Goal: Task Accomplishment & Management: Use online tool/utility

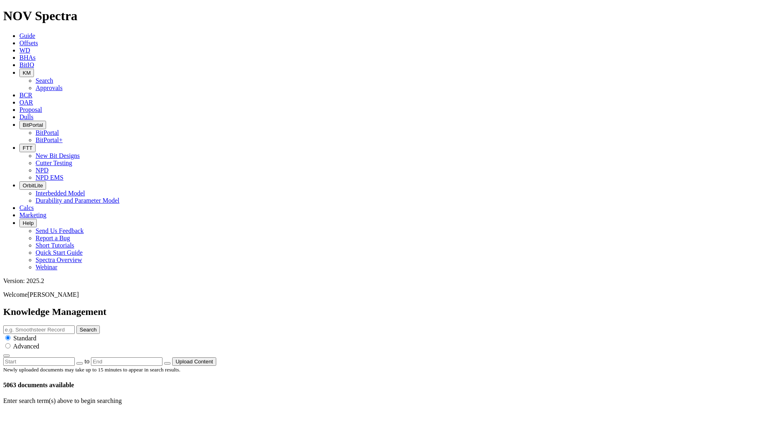
click at [31, 70] on span "KM" at bounding box center [27, 73] width 8 height 6
click at [63, 84] on link "Approvals" at bounding box center [49, 87] width 27 height 7
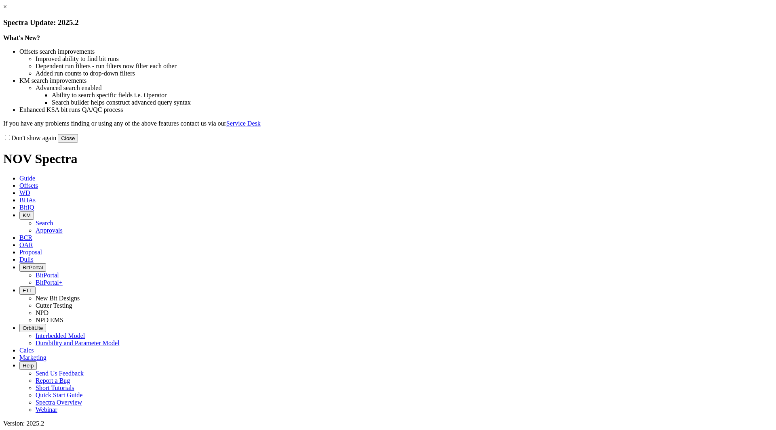
drag, startPoint x: 551, startPoint y: 221, endPoint x: 413, endPoint y: 145, distance: 157.5
click at [78, 143] on button "Close" at bounding box center [68, 138] width 20 height 8
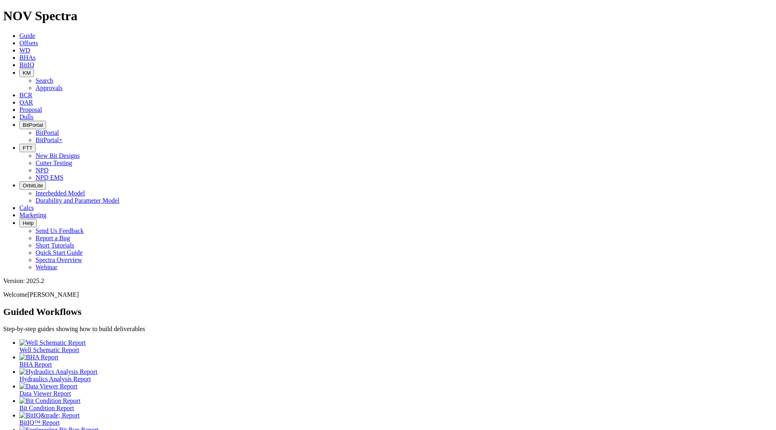
click at [46, 121] on button "BitPortal" at bounding box center [32, 125] width 27 height 8
click at [59, 129] on link "BitPortal" at bounding box center [47, 132] width 23 height 7
